Goal: Transaction & Acquisition: Purchase product/service

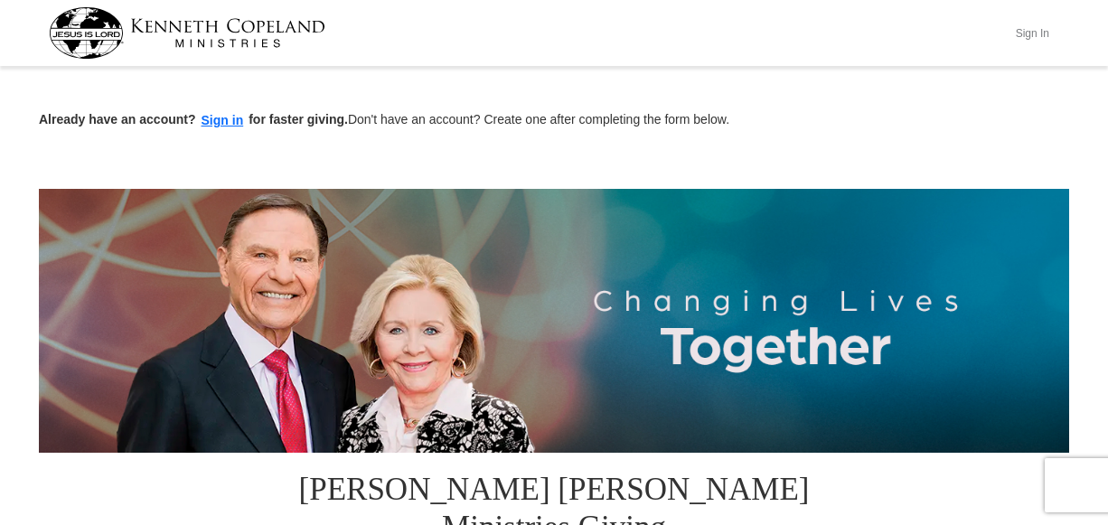
click at [1035, 29] on button "Sign In" at bounding box center [1032, 33] width 54 height 28
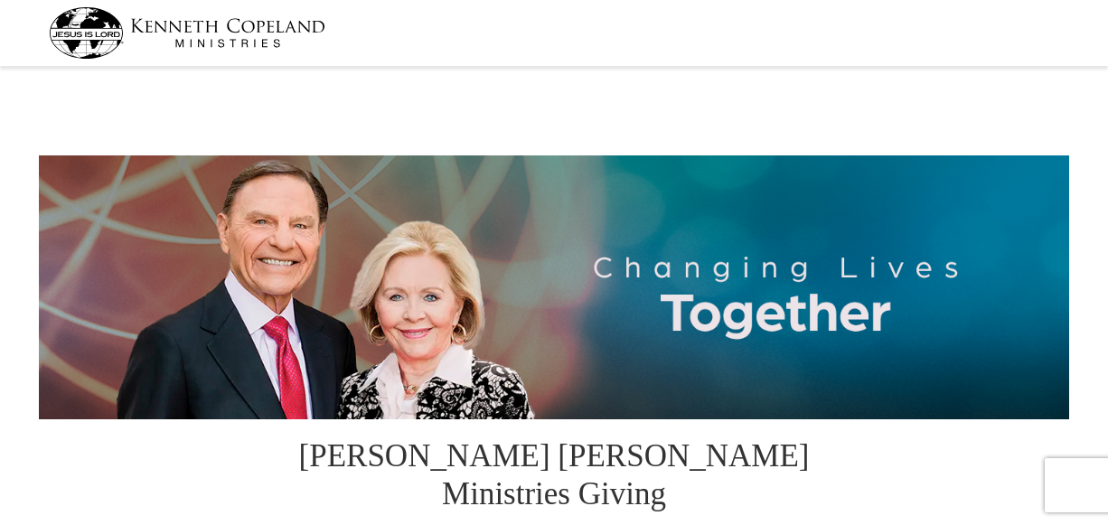
select select "AK"
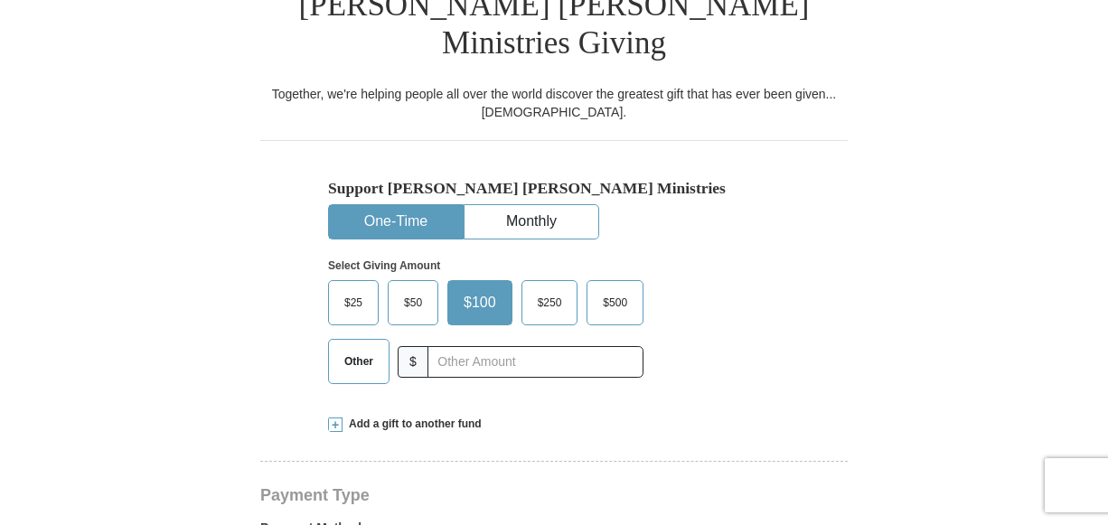
scroll to position [454, 0]
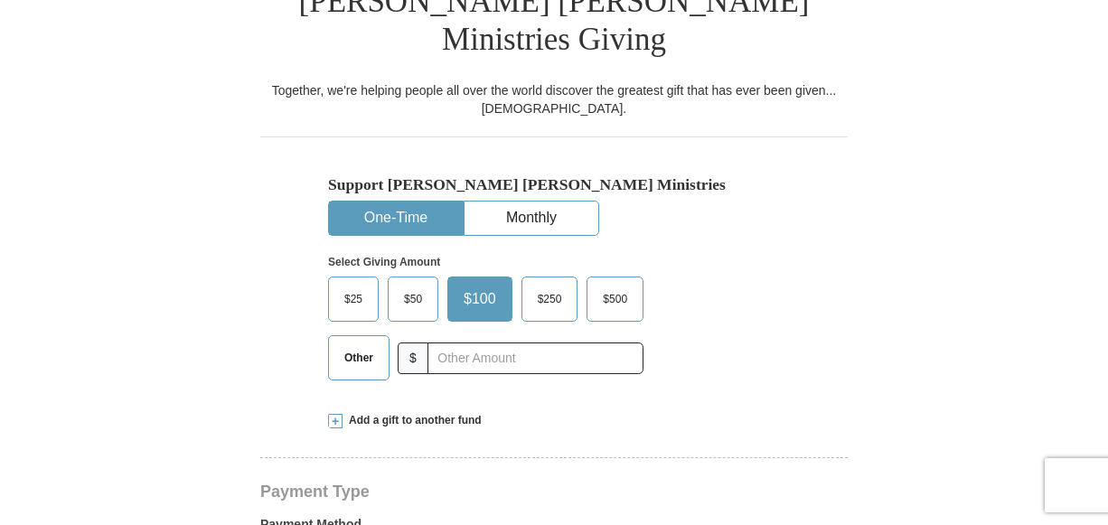
click at [405, 286] on span "$50" at bounding box center [413, 299] width 36 height 27
click at [0, 0] on input "$50" at bounding box center [0, 0] width 0 height 0
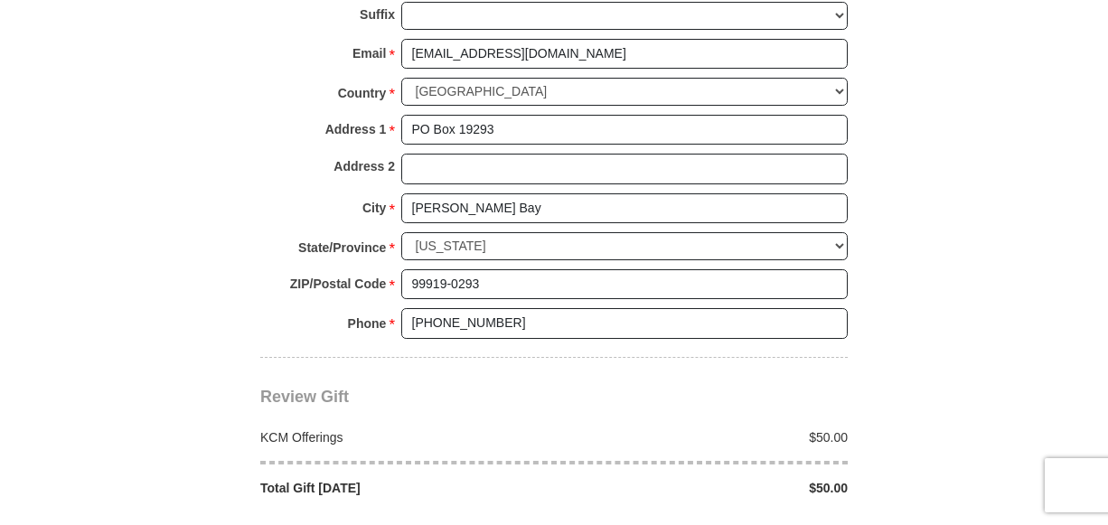
scroll to position [1368, 0]
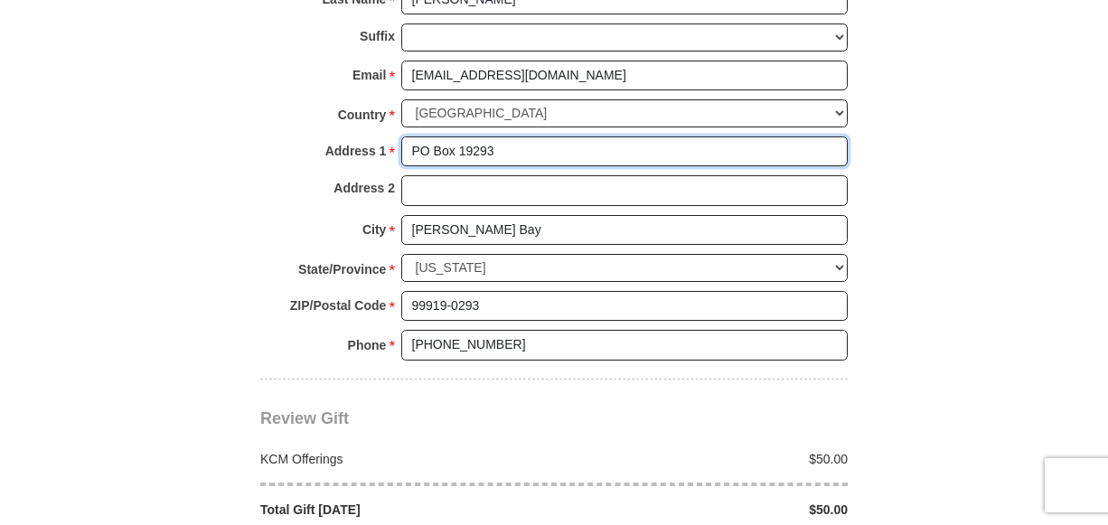
drag, startPoint x: 501, startPoint y: 96, endPoint x: 408, endPoint y: 99, distance: 93.1
click at [408, 136] on input "PO Box 19293" at bounding box center [624, 151] width 446 height 31
click at [458, 136] on input "PO Box 19293" at bounding box center [624, 151] width 446 height 31
drag, startPoint x: 458, startPoint y: 96, endPoint x: 504, endPoint y: 91, distance: 46.3
click at [503, 136] on input "PO Box 19293" at bounding box center [624, 151] width 446 height 31
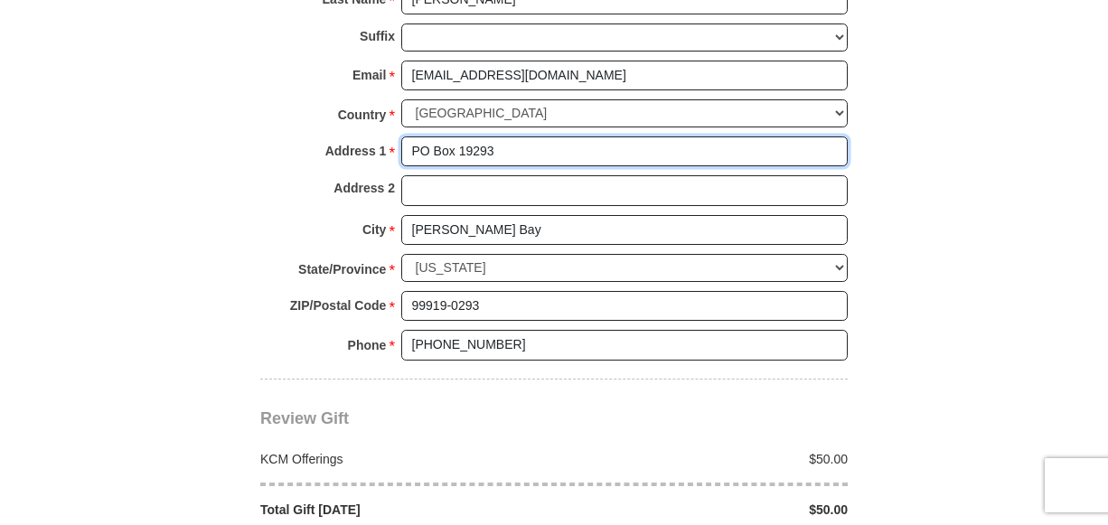
paste input "550949"
type input "PO Box 550949"
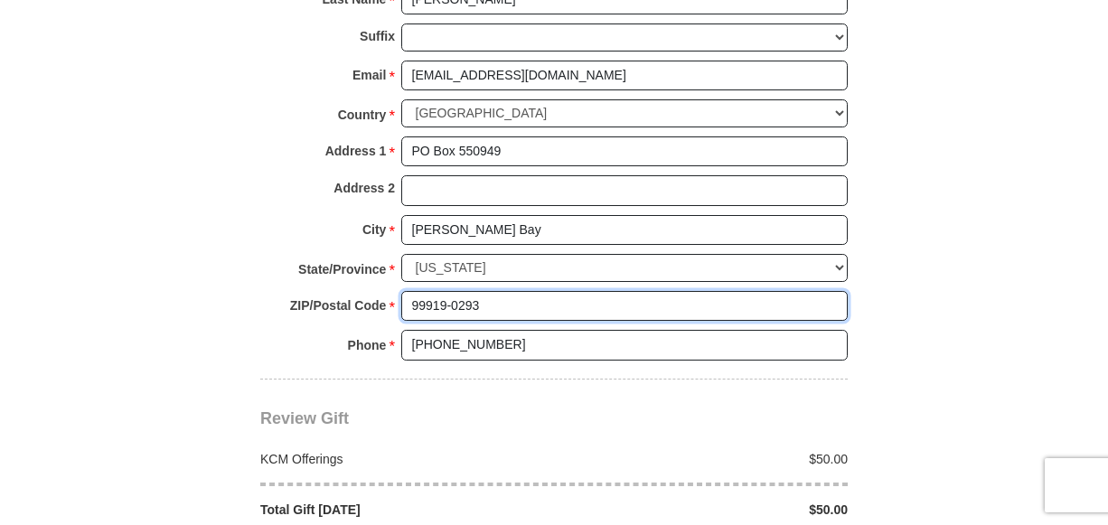
drag, startPoint x: 495, startPoint y: 242, endPoint x: 391, endPoint y: 242, distance: 103.9
click at [391, 291] on div "ZIP/Postal Code * 99919-0293 No postal code? Click here. Please enter ZIP/Posta…" at bounding box center [553, 311] width 587 height 40
type input "32255"
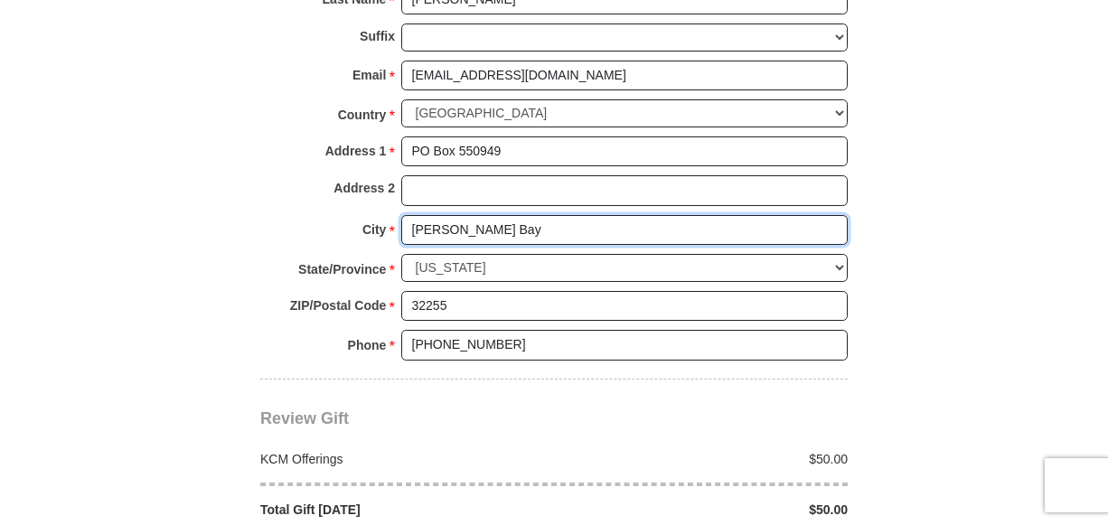
drag, startPoint x: 474, startPoint y: 175, endPoint x: 393, endPoint y: 174, distance: 81.3
click at [393, 215] on div "City * Thorne Bay Please enter City" at bounding box center [553, 235] width 587 height 40
type input "Jacksonville"
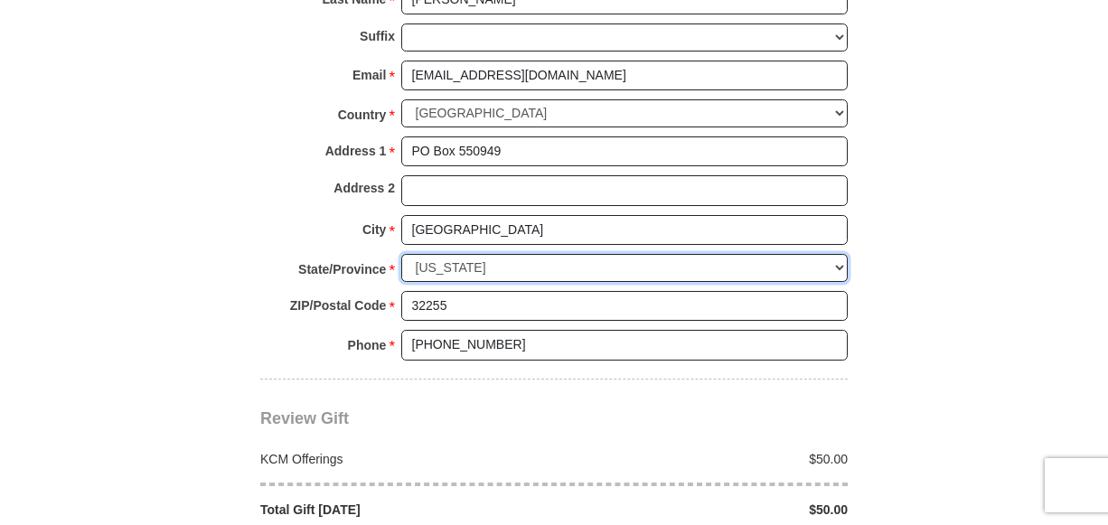
select select "FL"
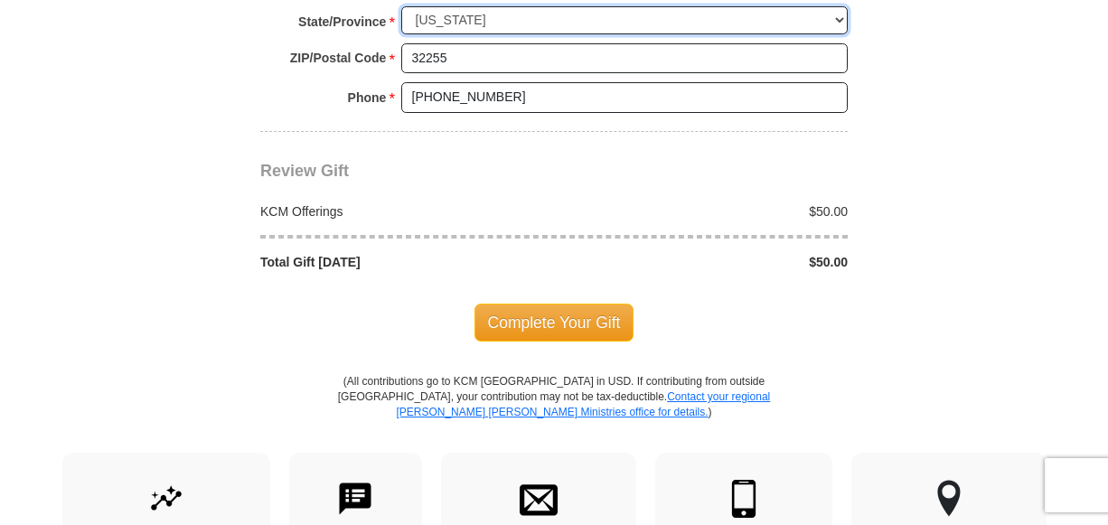
scroll to position [1616, 0]
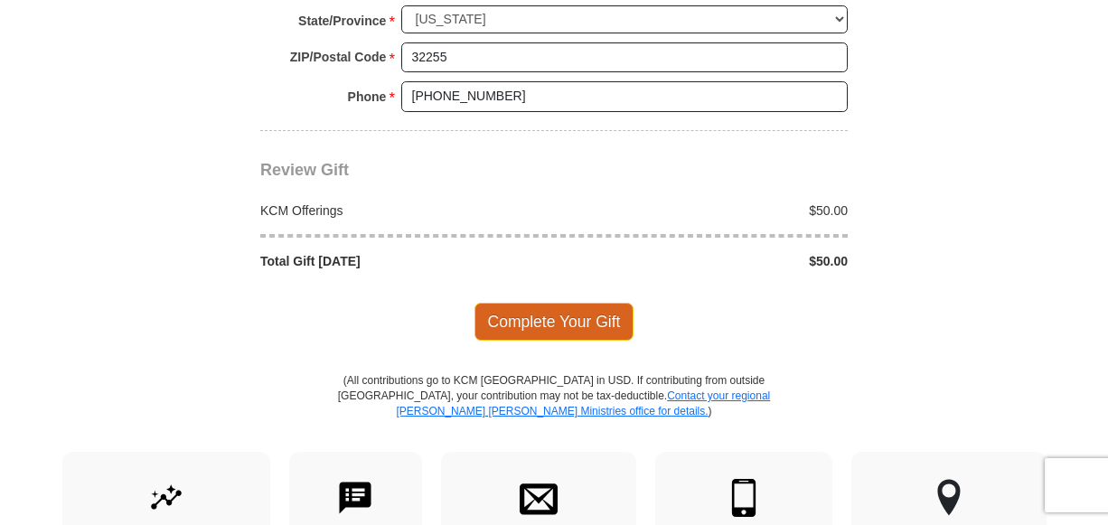
click at [581, 303] on span "Complete Your Gift" at bounding box center [554, 322] width 160 height 38
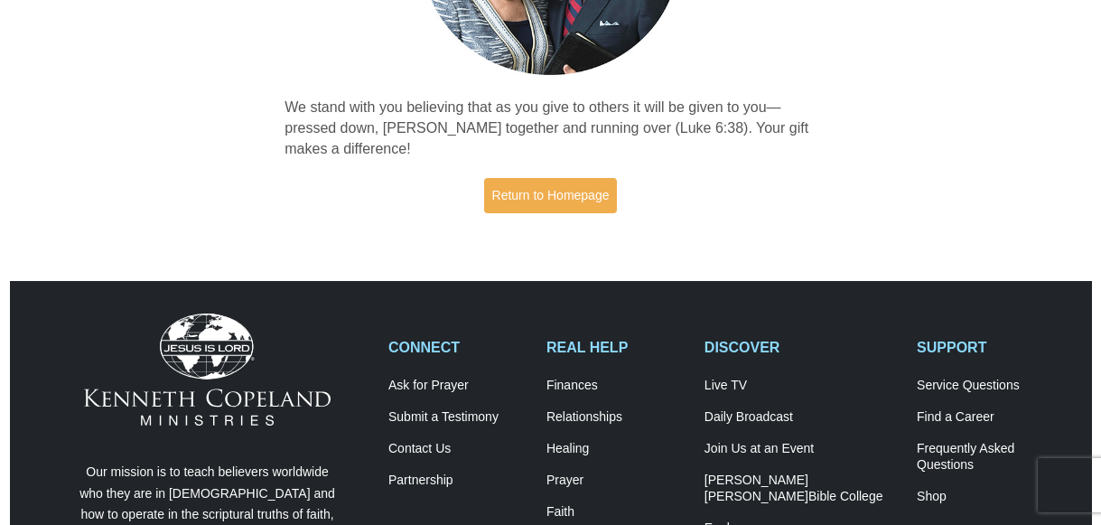
scroll to position [317, 0]
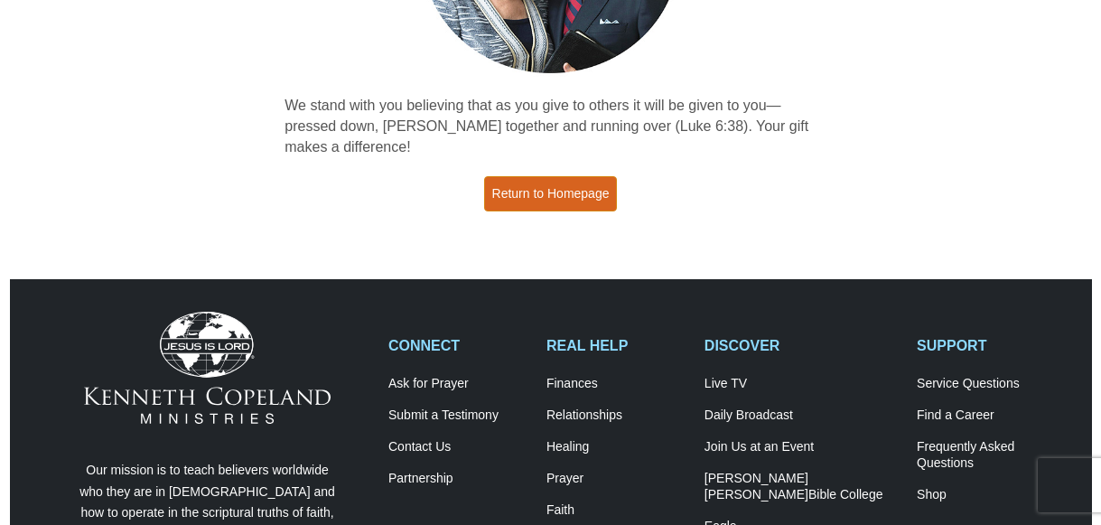
click at [548, 184] on link "Return to Homepage" at bounding box center [551, 193] width 134 height 35
